Goal: Task Accomplishment & Management: Manage account settings

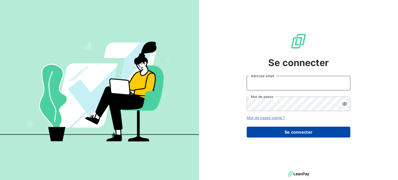
type input "[EMAIL_ADDRESS][DOMAIN_NAME]"
click at [295, 128] on button "Se connecter" at bounding box center [298, 132] width 104 height 11
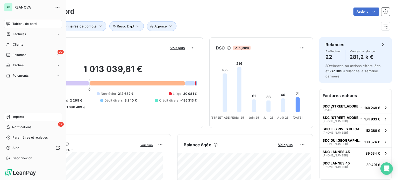
click at [17, 116] on span "Imports" at bounding box center [17, 116] width 11 height 5
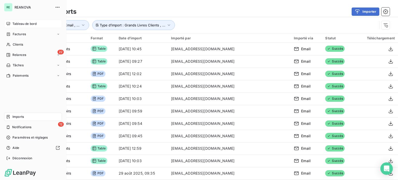
click at [18, 21] on span "Tableau de bord" at bounding box center [24, 23] width 24 height 5
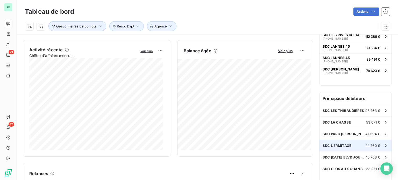
scroll to position [104, 0]
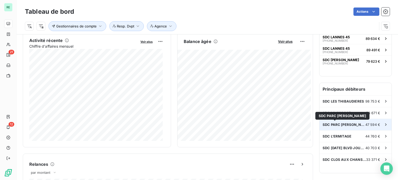
click at [341, 122] on span "SDC PARC [PERSON_NAME]" at bounding box center [343, 124] width 43 height 4
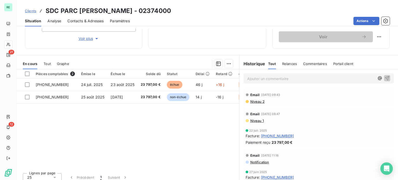
scroll to position [93, 0]
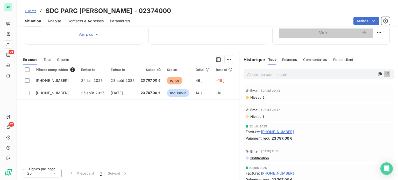
click at [286, 60] on span "Relances" at bounding box center [289, 59] width 15 height 4
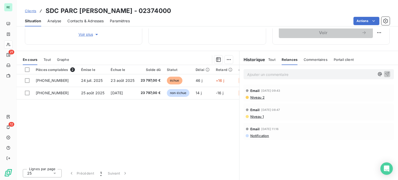
click at [64, 58] on span "Graphe" at bounding box center [63, 59] width 12 height 4
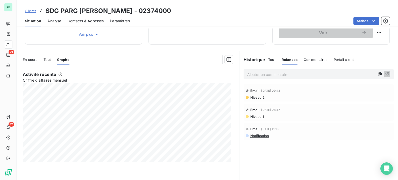
click at [310, 59] on span "Commentaires" at bounding box center [315, 59] width 24 height 4
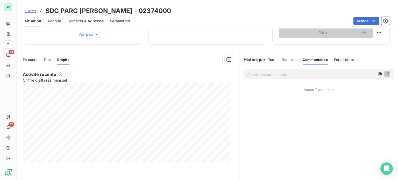
click at [343, 59] on span "Portail client" at bounding box center [344, 59] width 20 height 4
click at [268, 58] on span "Tout" at bounding box center [271, 59] width 7 height 4
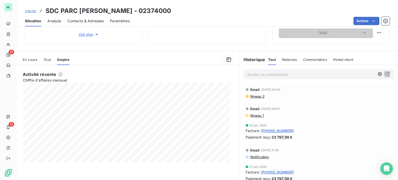
scroll to position [0, 0]
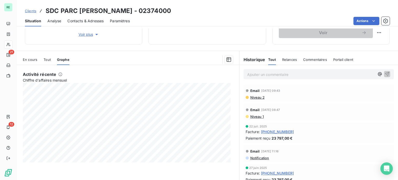
click at [32, 10] on span "Clients" at bounding box center [30, 11] width 11 height 4
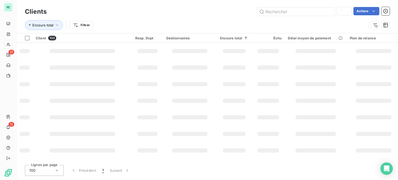
type input "lievou"
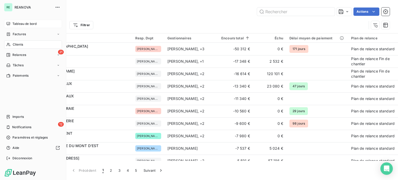
click at [10, 23] on div "Tableau de bord" at bounding box center [33, 24] width 58 height 8
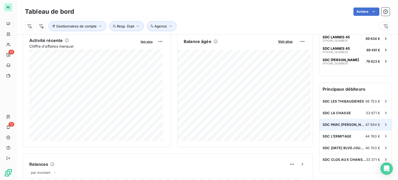
scroll to position [129, 0]
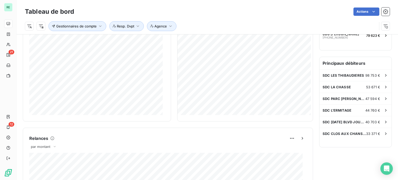
click at [340, 63] on h6 "Principaux débiteurs" at bounding box center [355, 63] width 72 height 12
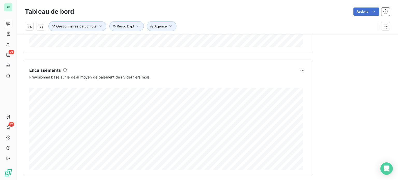
scroll to position [324, 0]
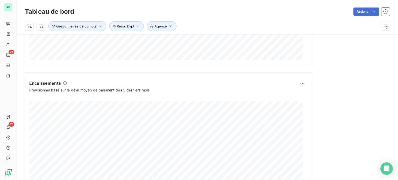
scroll to position [299, 0]
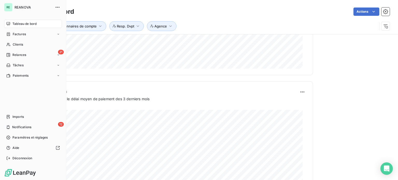
click at [12, 21] on span "Tableau de bord" at bounding box center [24, 23] width 24 height 5
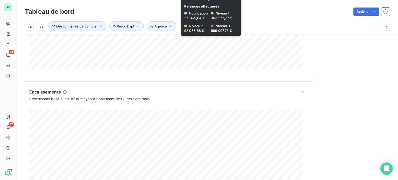
scroll to position [169, 0]
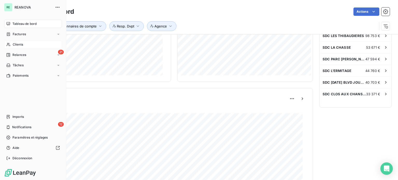
click at [18, 43] on span "Clients" at bounding box center [18, 44] width 10 height 5
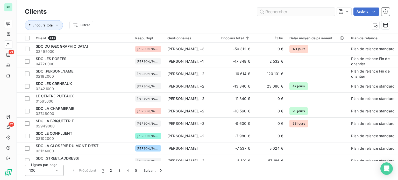
click at [271, 13] on input "text" at bounding box center [296, 12] width 78 height 8
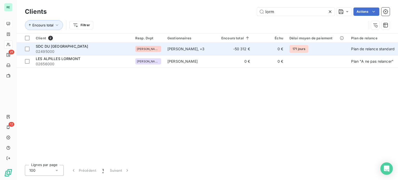
type input "lorm"
click at [101, 51] on span "02495000" at bounding box center [82, 51] width 93 height 5
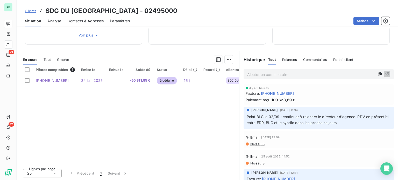
click at [48, 59] on span "Tout" at bounding box center [46, 59] width 7 height 4
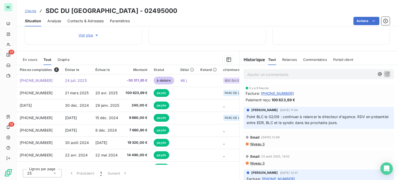
click at [30, 60] on span "En cours" at bounding box center [30, 59] width 14 height 4
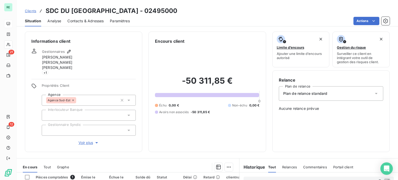
click at [30, 10] on span "Clients" at bounding box center [30, 11] width 11 height 4
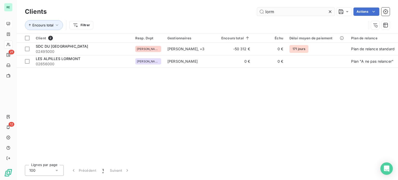
click at [329, 11] on icon at bounding box center [330, 11] width 3 height 3
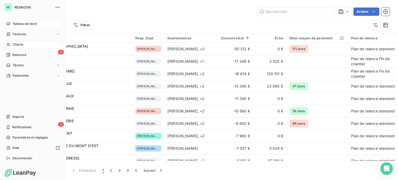
click at [12, 23] on span "Tableau de bord" at bounding box center [24, 23] width 24 height 5
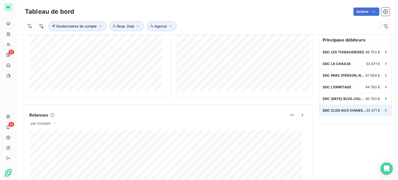
scroll to position [155, 0]
